Goal: Information Seeking & Learning: Learn about a topic

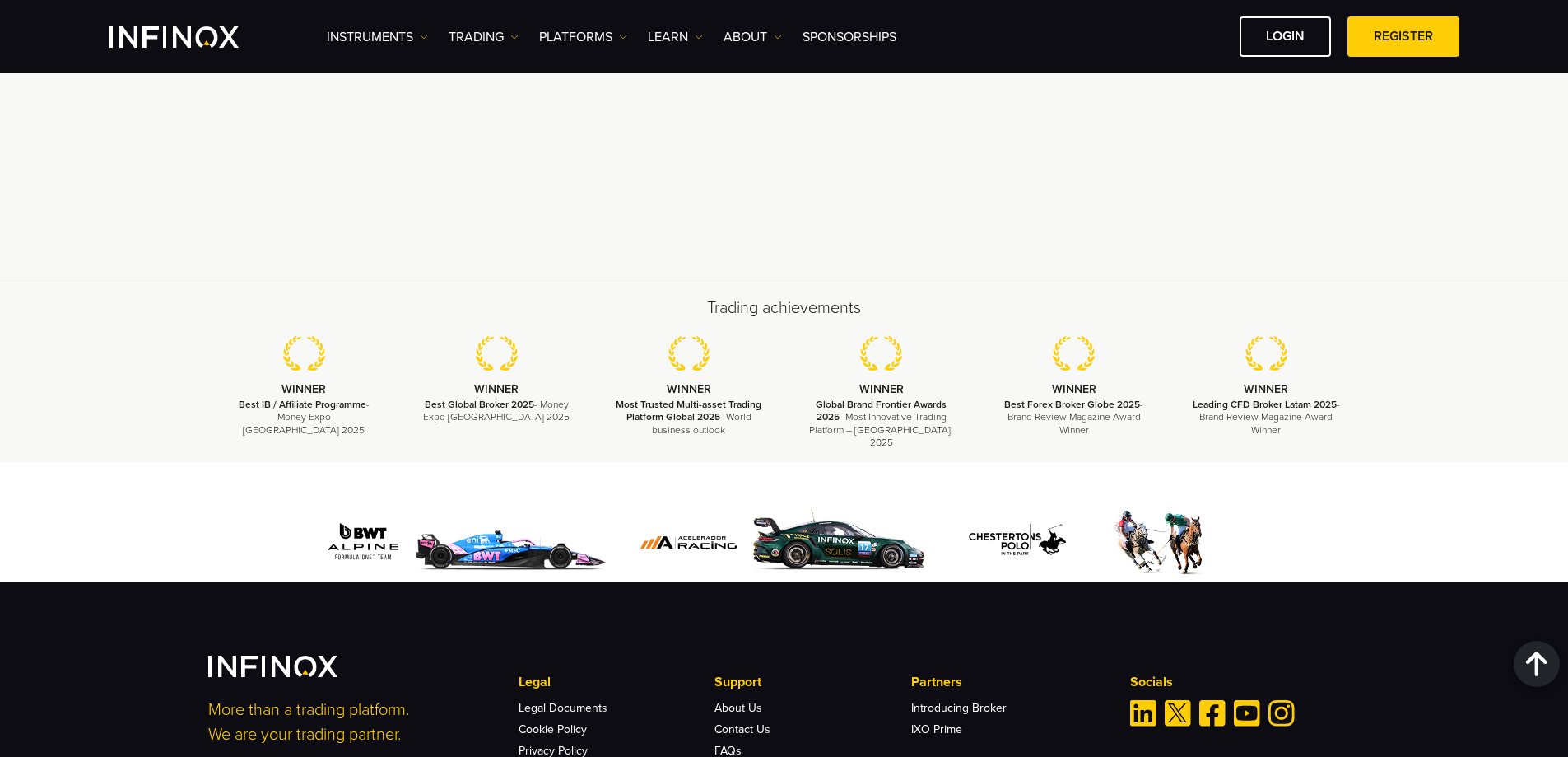
scroll to position [4967, 0]
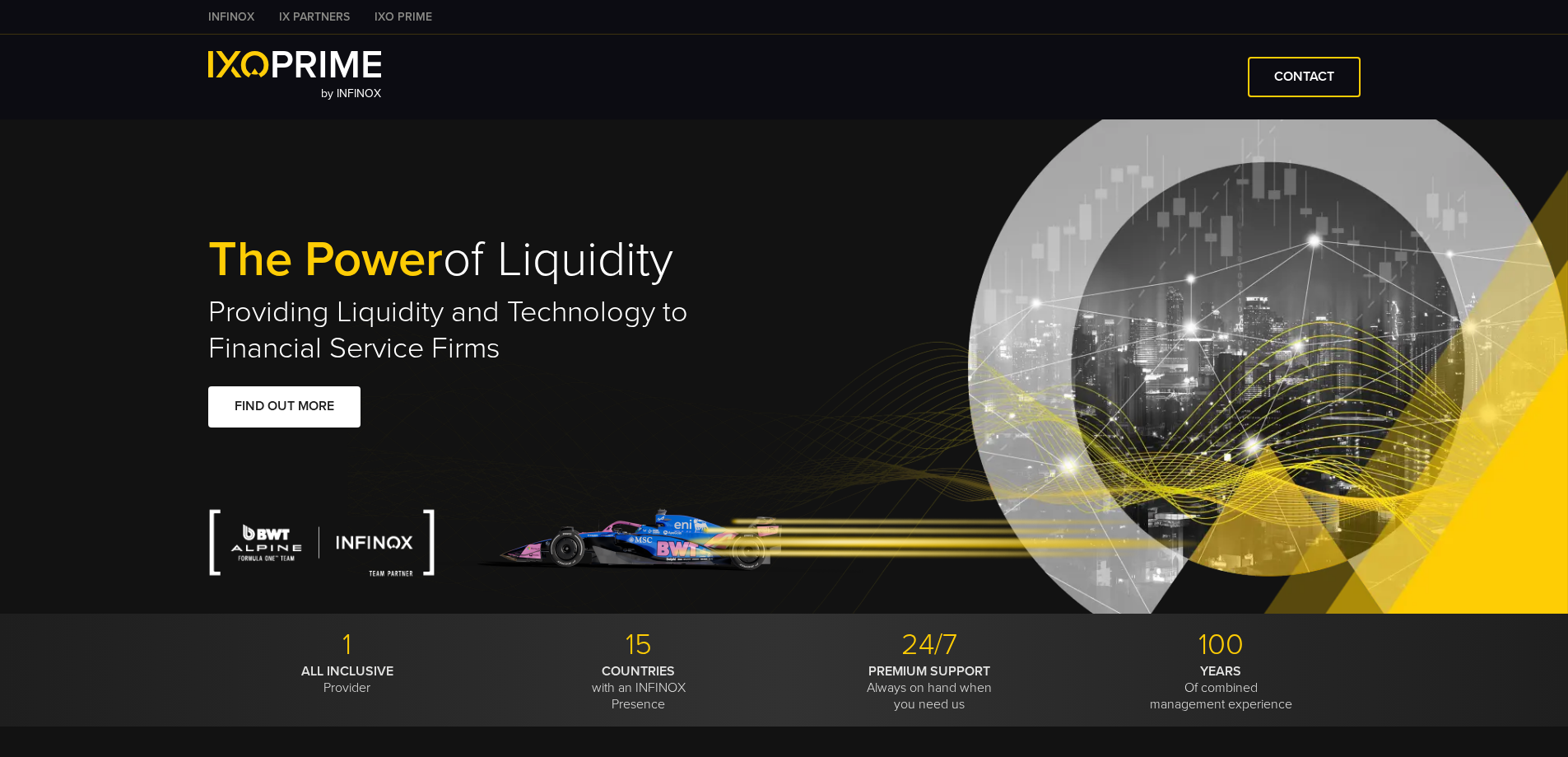
click at [243, 12] on link "INFINOX" at bounding box center [231, 17] width 71 height 17
click at [394, 20] on link "IXO PRIME" at bounding box center [403, 17] width 83 height 17
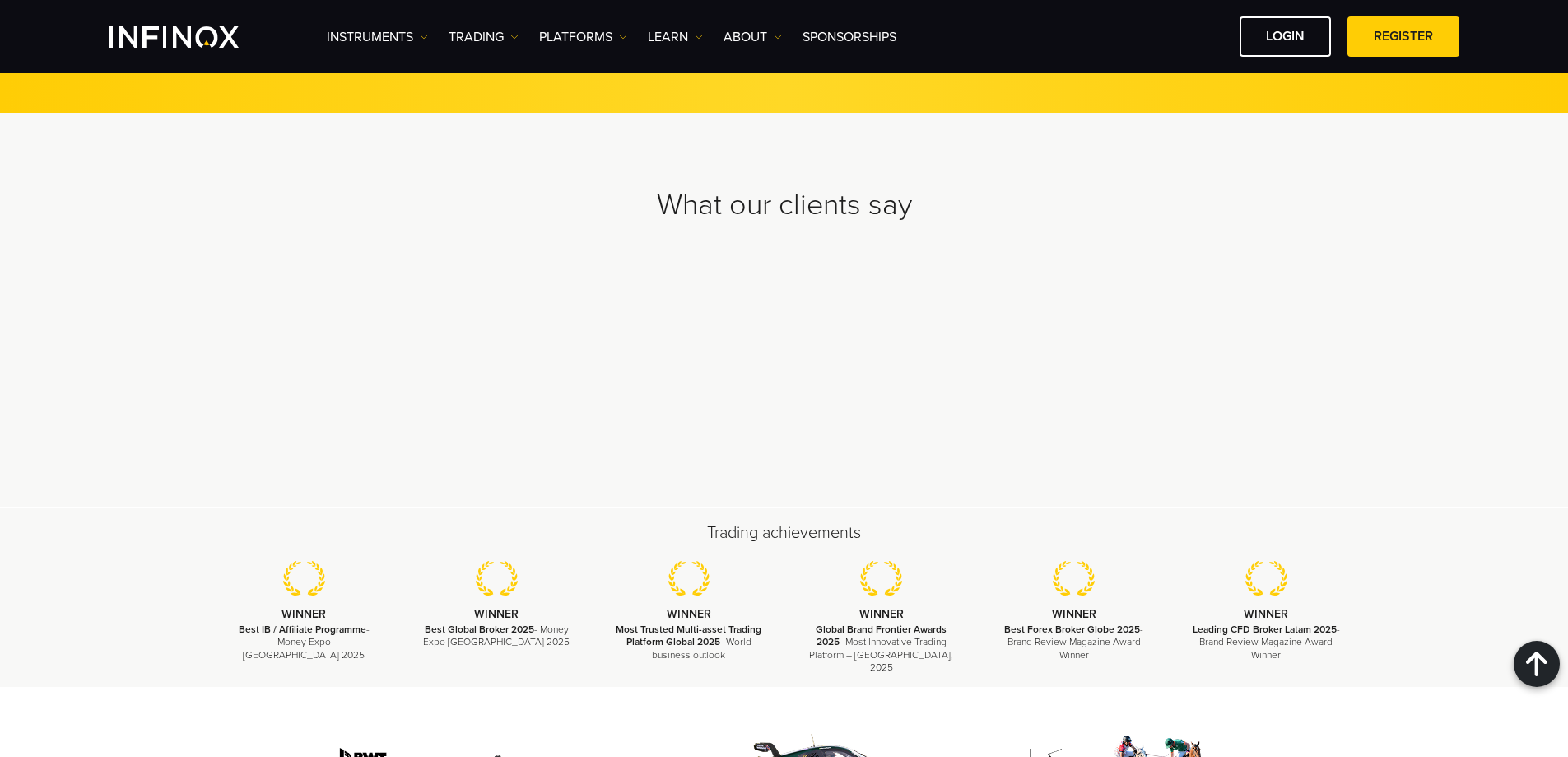
scroll to position [4967, 0]
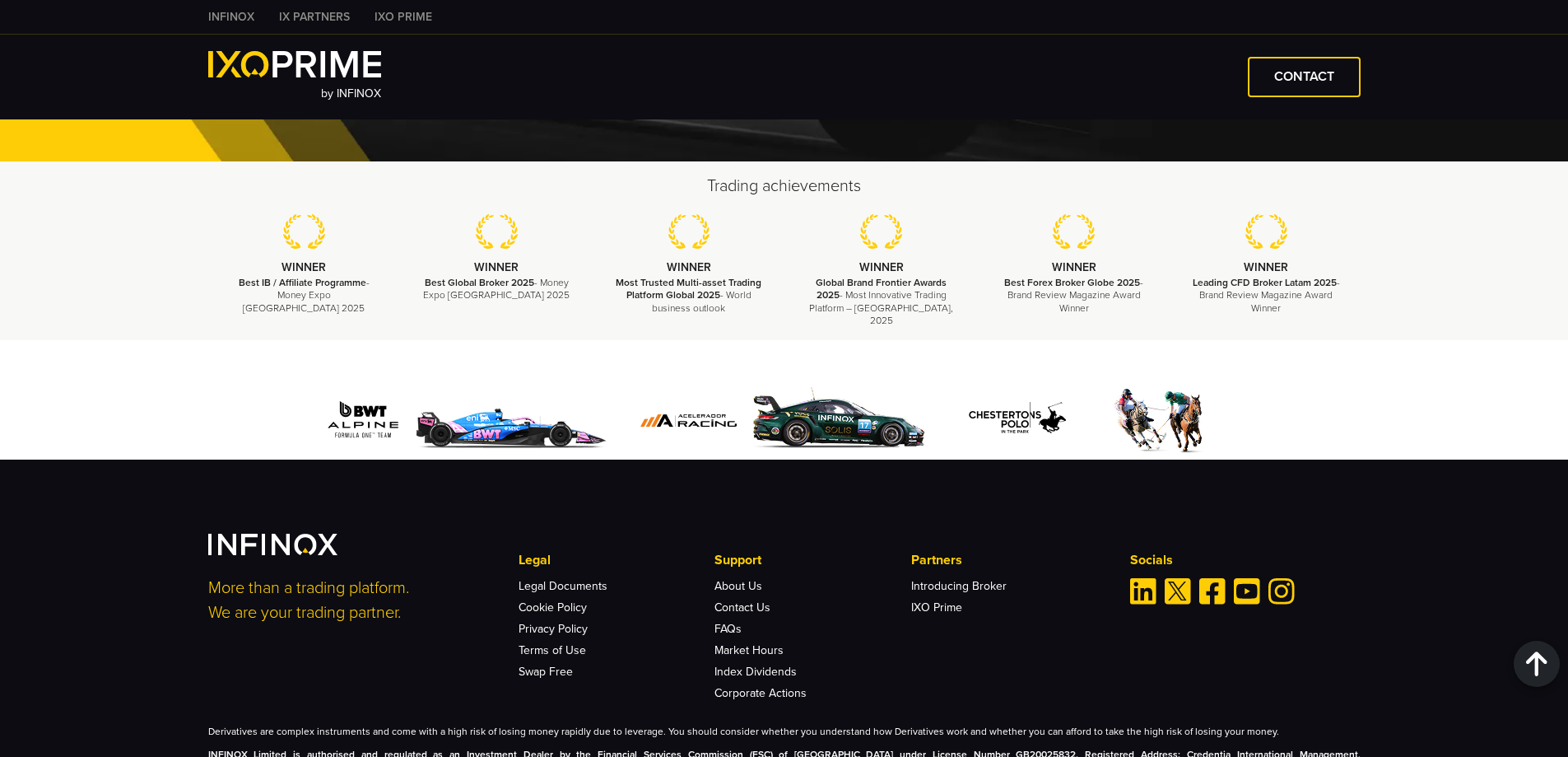
scroll to position [3824, 0]
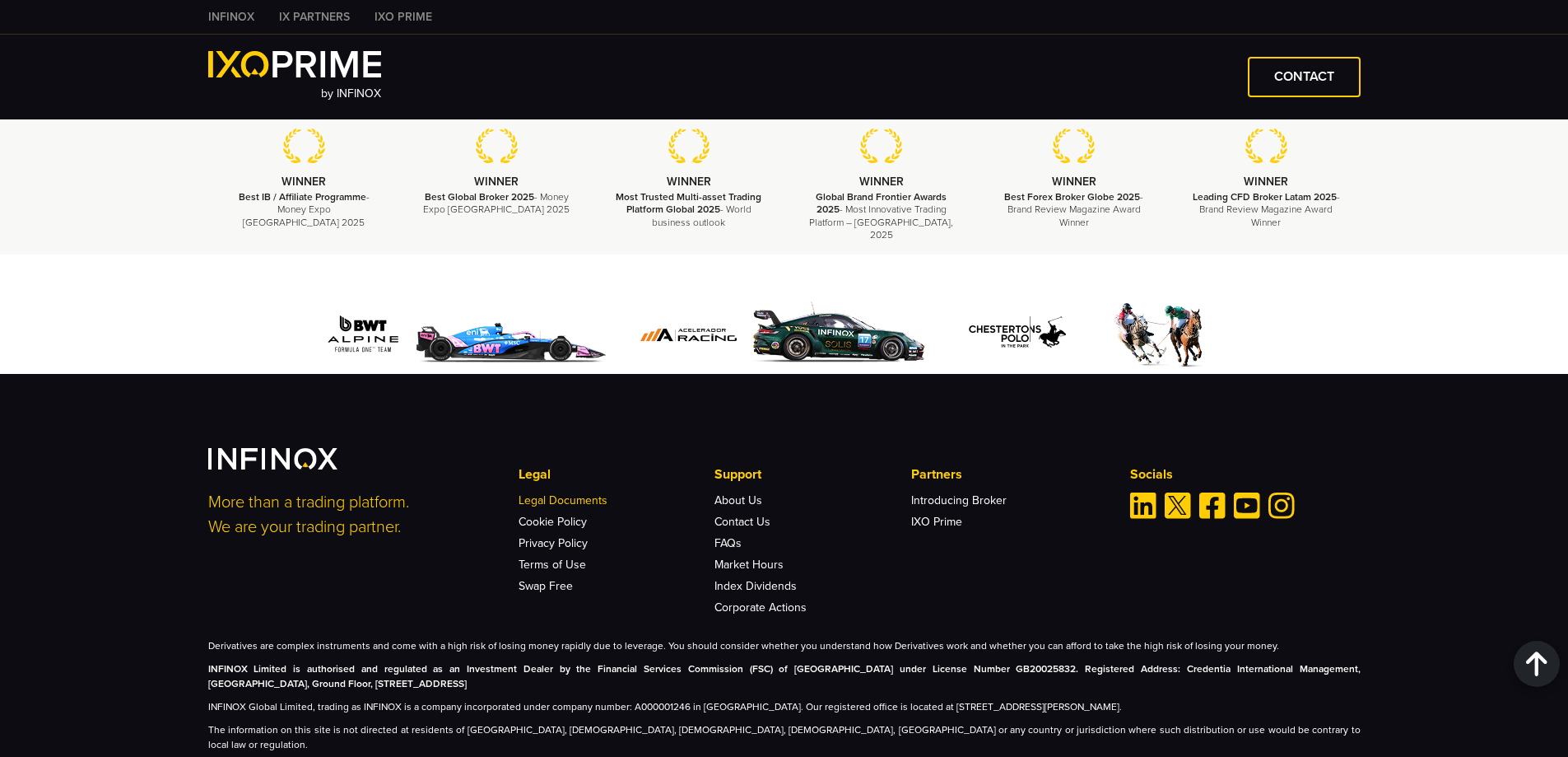
click at [554, 494] on link "Legal Documents" at bounding box center [563, 500] width 89 height 14
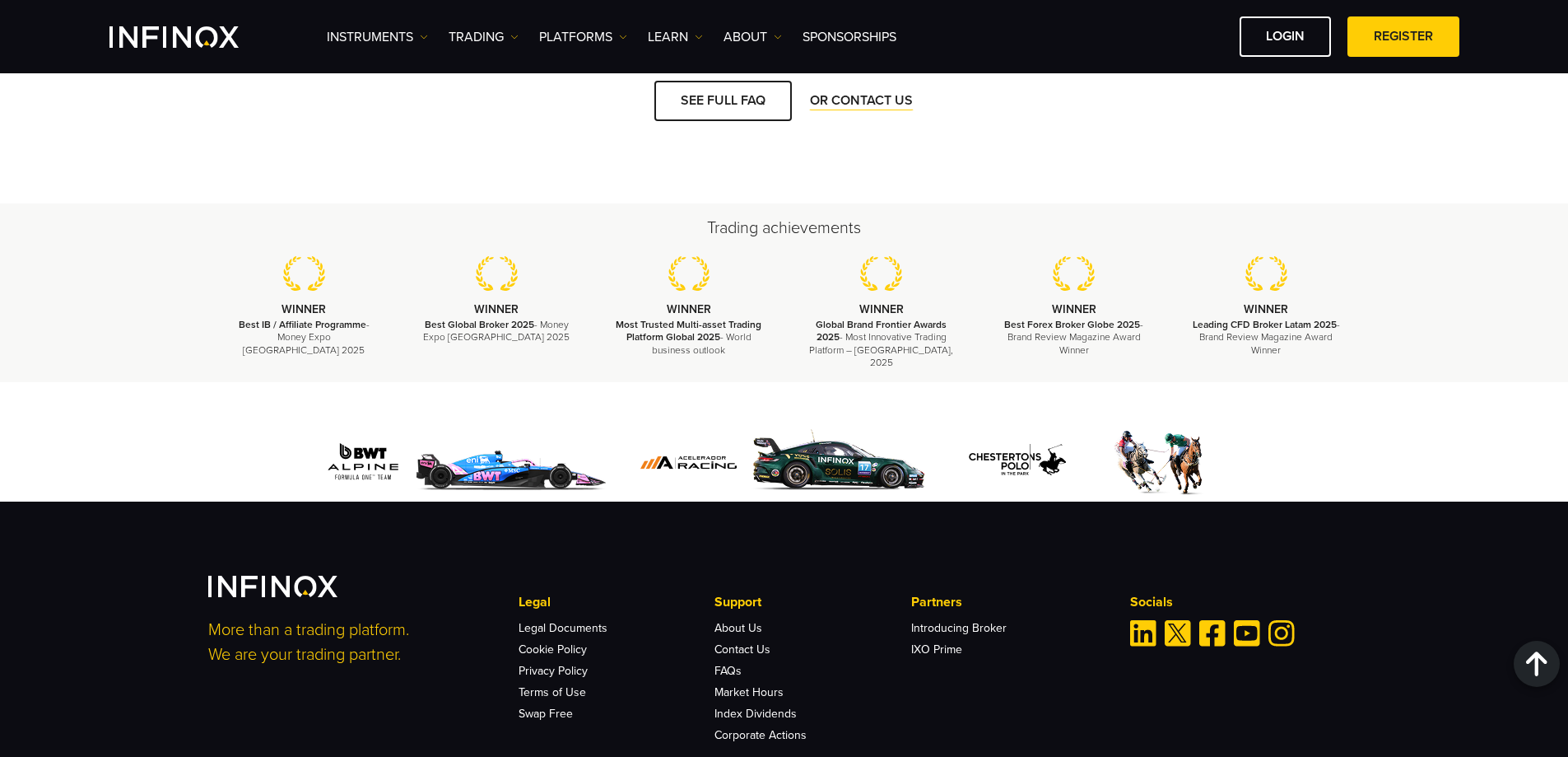
scroll to position [2463, 0]
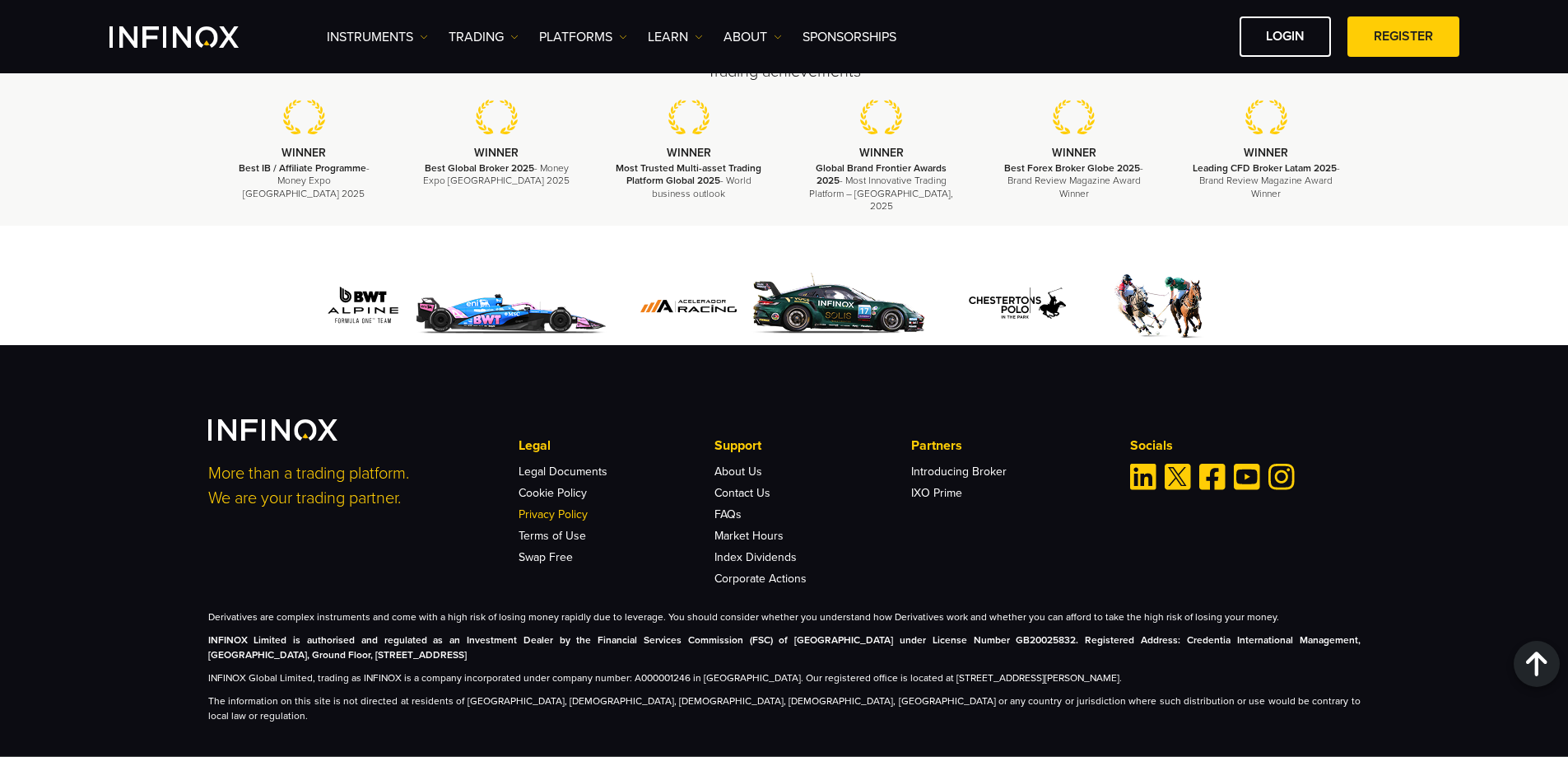
click at [548, 507] on link "Privacy Policy" at bounding box center [553, 514] width 69 height 14
click at [972, 456] on li "Introducing Broker" at bounding box center [1009, 466] width 196 height 21
click at [971, 465] on link "Introducing Broker" at bounding box center [959, 471] width 95 height 14
